Goal: Entertainment & Leisure: Consume media (video, audio)

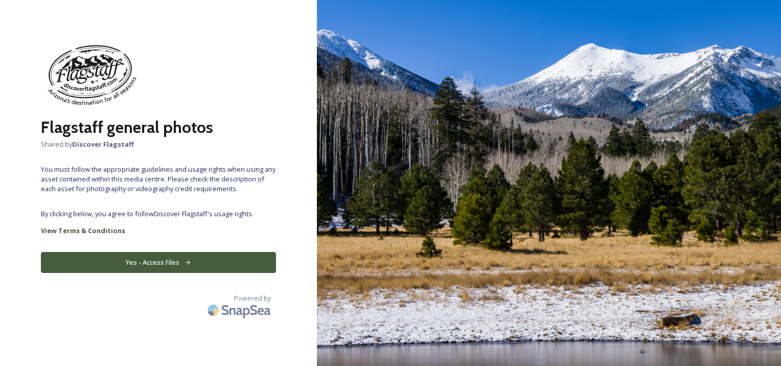
click at [162, 266] on button "Yes - Access Files" at bounding box center [158, 262] width 235 height 21
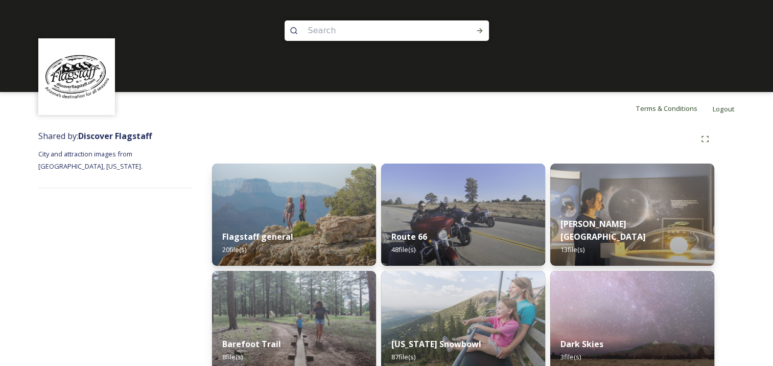
scroll to position [17, 0]
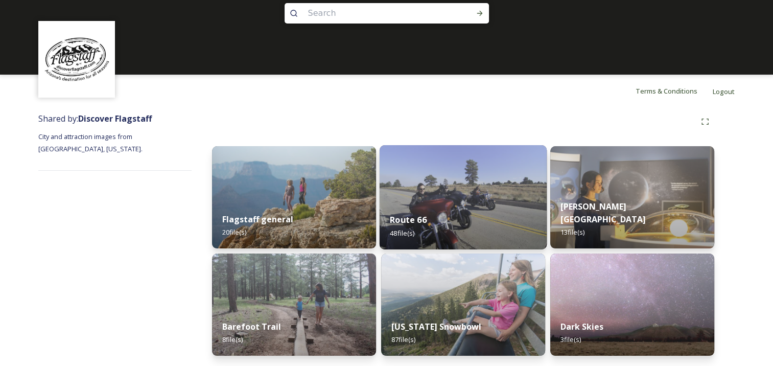
click at [395, 173] on img at bounding box center [463, 197] width 167 height 104
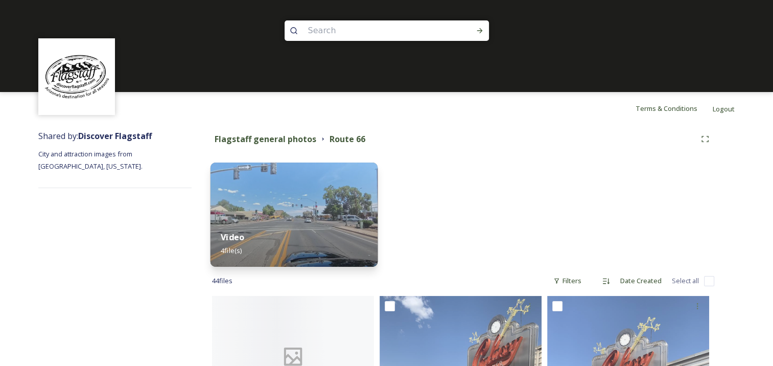
click at [290, 208] on img at bounding box center [293, 214] width 167 height 104
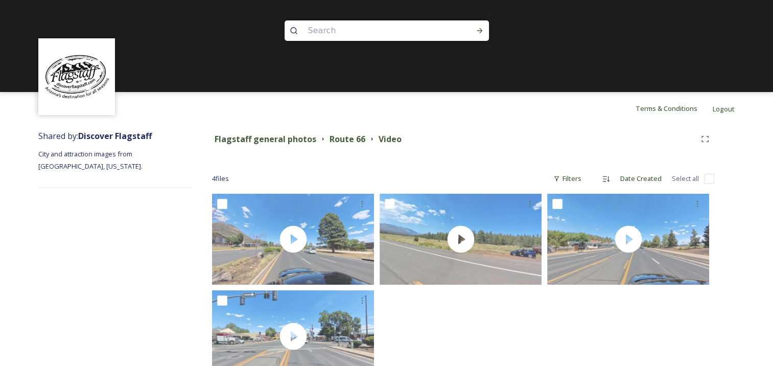
scroll to position [38, 0]
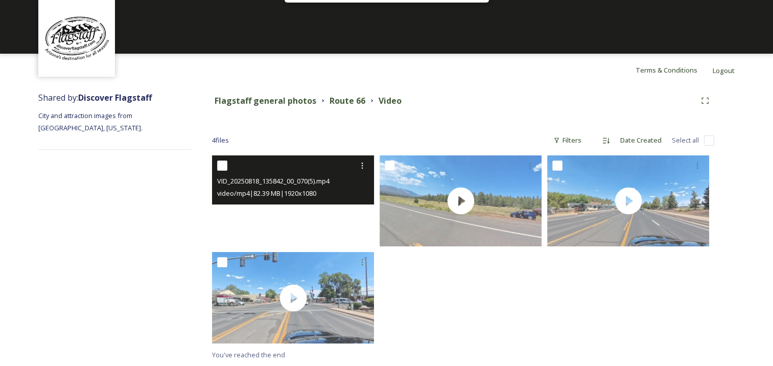
click at [295, 220] on video "VID_20250818_135842_00_070(5).mp4" at bounding box center [293, 200] width 162 height 91
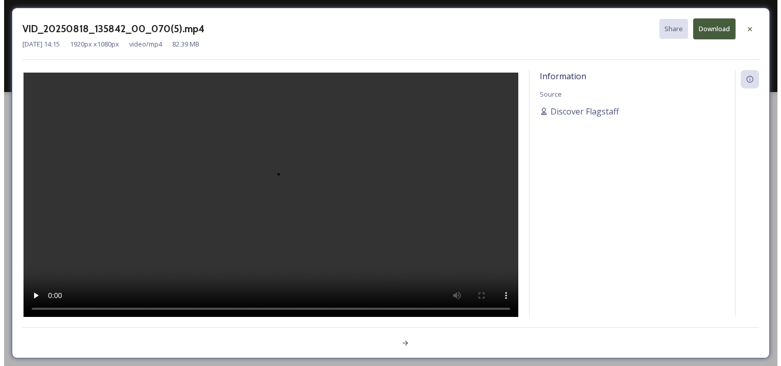
scroll to position [0, 0]
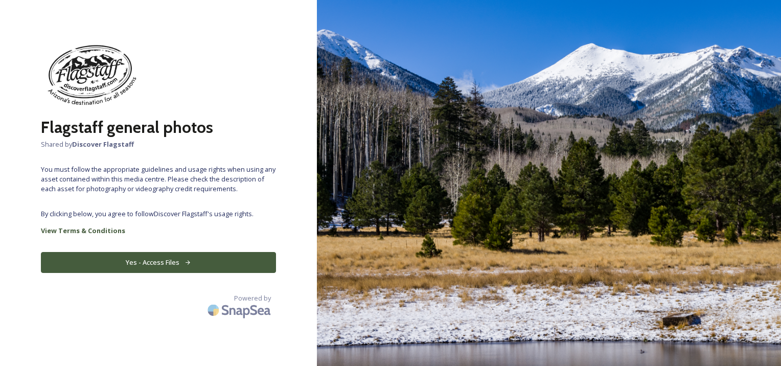
click at [157, 259] on button "Yes - Access Files" at bounding box center [158, 262] width 235 height 21
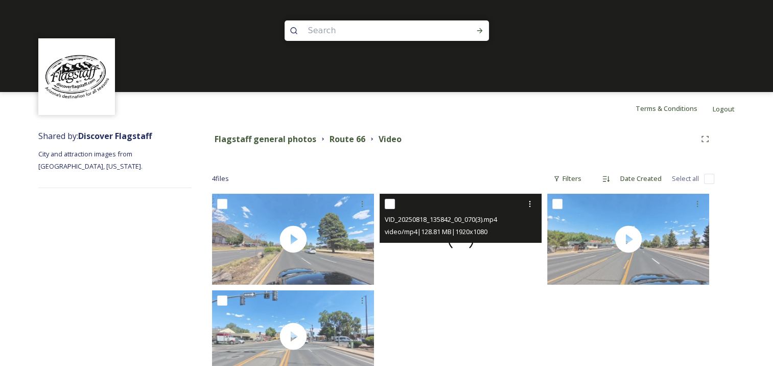
scroll to position [38, 0]
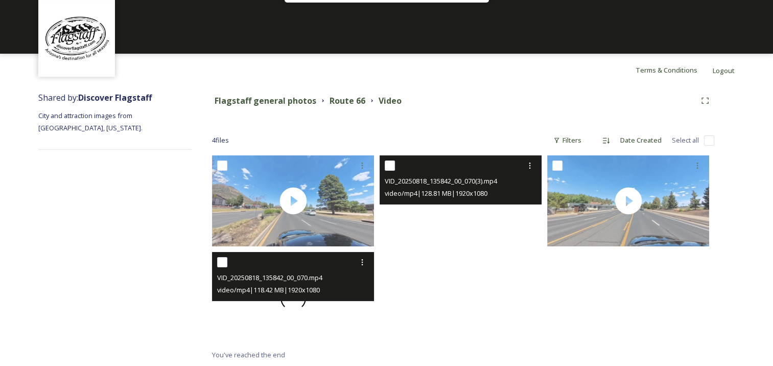
click at [295, 305] on span at bounding box center [293, 297] width 34 height 34
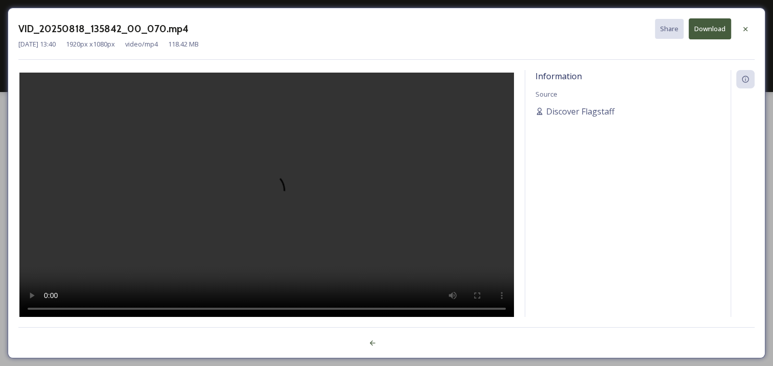
scroll to position [0, 0]
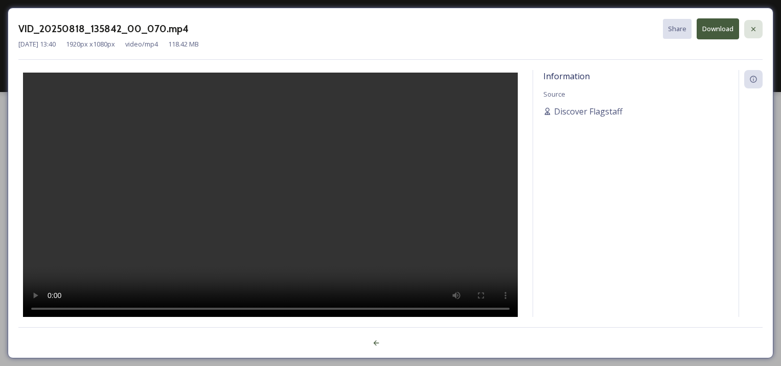
click at [752, 30] on icon at bounding box center [753, 29] width 8 height 8
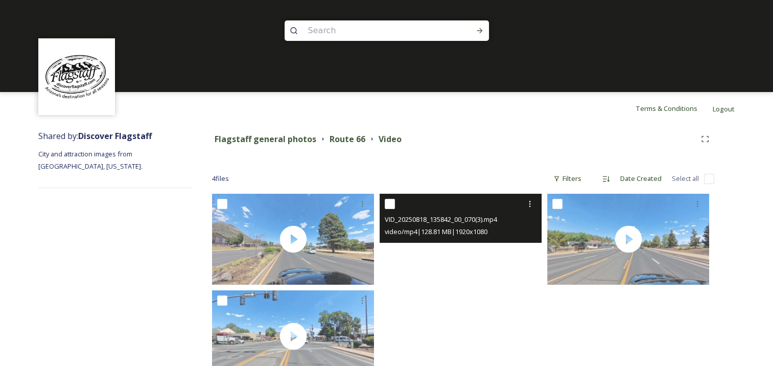
click at [462, 249] on video "VID_20250818_135842_00_070(3).mp4" at bounding box center [461, 239] width 162 height 91
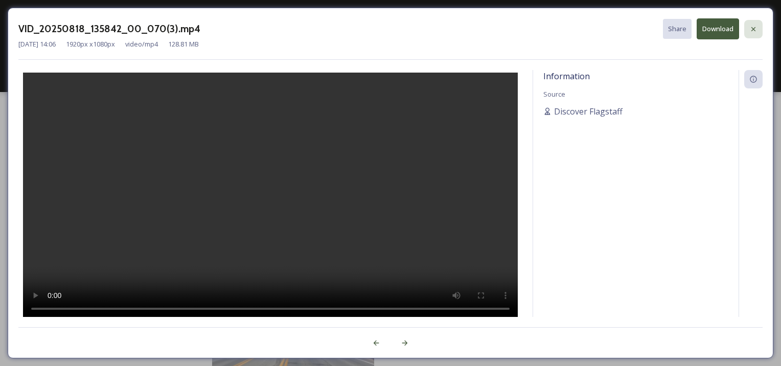
click at [756, 29] on icon at bounding box center [753, 29] width 8 height 8
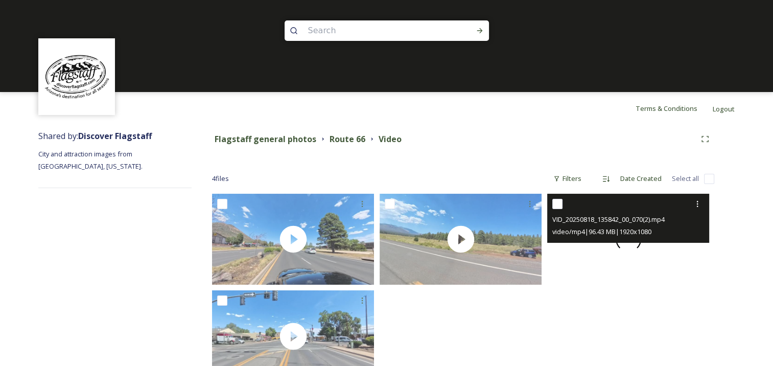
click at [627, 245] on span at bounding box center [628, 239] width 22 height 22
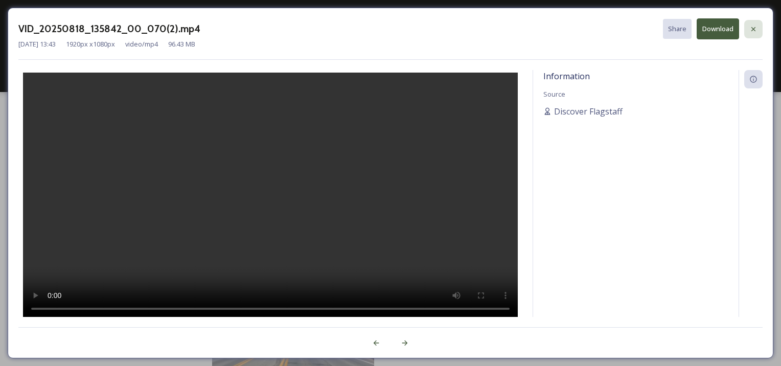
click at [748, 31] on div at bounding box center [753, 29] width 18 height 18
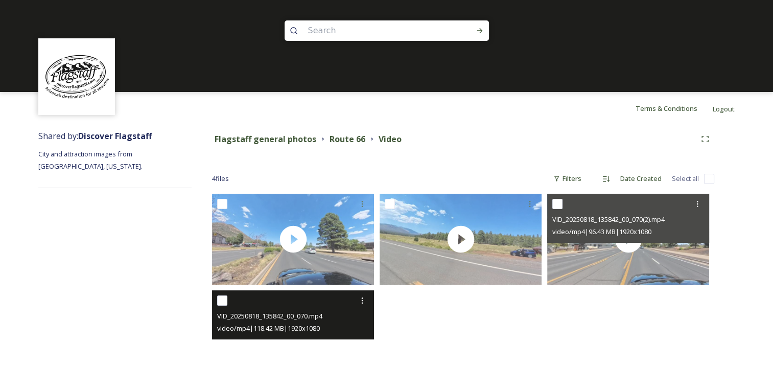
click at [295, 341] on video "VID_20250818_135842_00_070.mp4" at bounding box center [293, 335] width 162 height 91
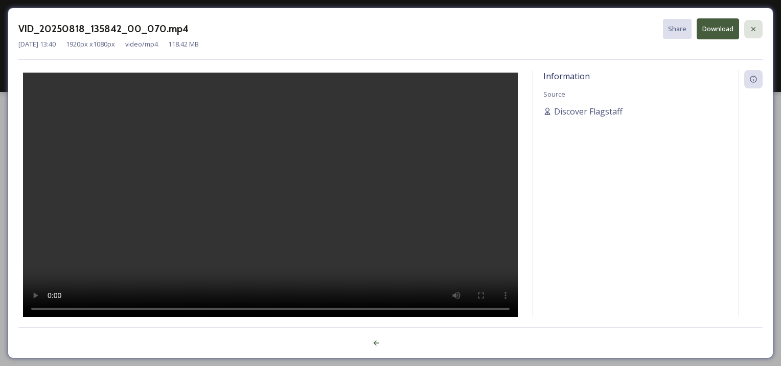
click at [757, 26] on div at bounding box center [753, 29] width 18 height 18
